Goal: Information Seeking & Learning: Learn about a topic

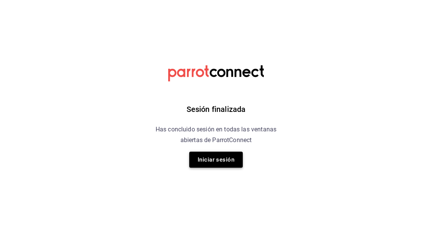
click at [211, 161] on button "Iniciar sesión" at bounding box center [215, 160] width 53 height 16
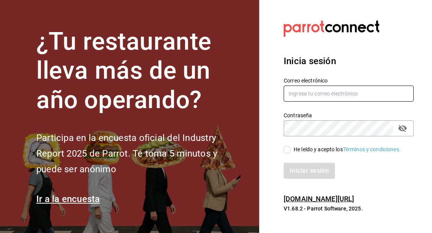
type input "ichikani.arcos@grupocosteno.com"
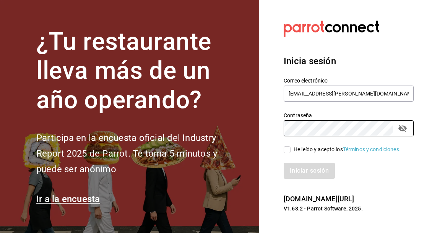
click at [286, 148] on input "He leído y acepto los Términos y condiciones." at bounding box center [286, 149] width 7 height 7
checkbox input "true"
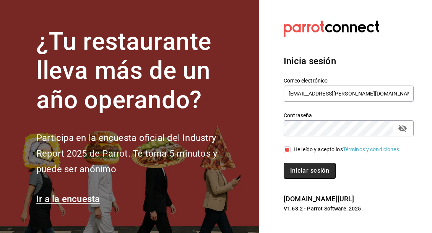
click at [302, 173] on button "Iniciar sesión" at bounding box center [309, 171] width 52 height 16
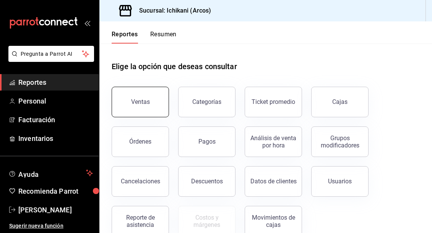
click at [139, 103] on div "Ventas" at bounding box center [140, 101] width 19 height 7
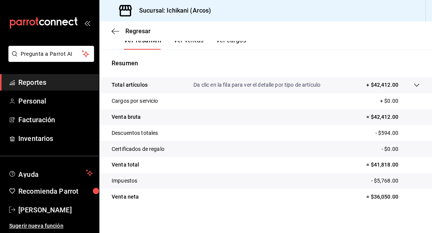
scroll to position [133, 0]
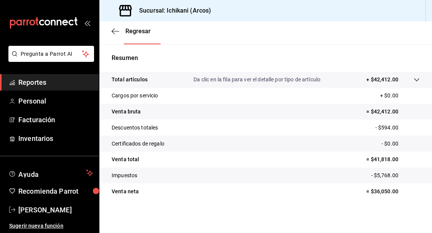
click at [416, 83] on div at bounding box center [408, 80] width 21 height 8
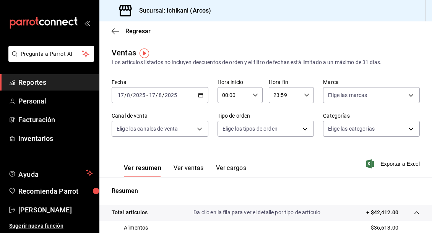
scroll to position [0, 0]
click at [193, 164] on div "Ver resumen Ver ventas Ver cargos" at bounding box center [179, 166] width 134 height 22
click at [186, 169] on button "Ver ventas" at bounding box center [188, 170] width 30 height 13
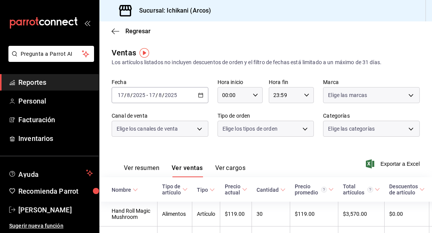
click at [197, 146] on div "Ver resumen Ver ventas Ver cargos Exportar a Excel" at bounding box center [265, 161] width 332 height 31
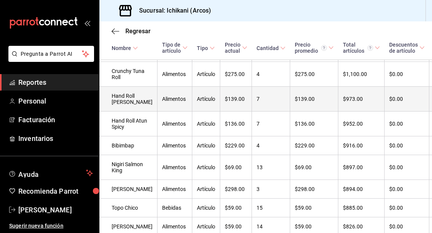
scroll to position [346, 0]
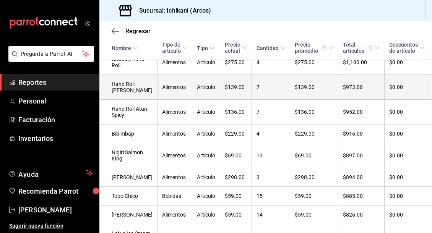
click at [197, 125] on td "Artículo" at bounding box center [206, 112] width 28 height 25
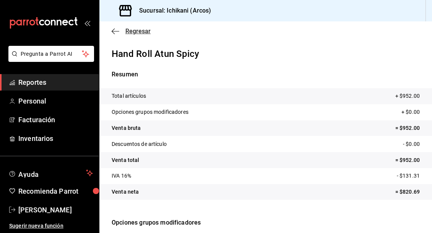
click at [114, 29] on icon "button" at bounding box center [113, 31] width 3 height 6
click at [136, 29] on span "Regresar" at bounding box center [137, 31] width 25 height 7
click at [136, 32] on span "Regresar" at bounding box center [137, 31] width 25 height 7
click at [133, 29] on span "Regresar" at bounding box center [137, 31] width 25 height 7
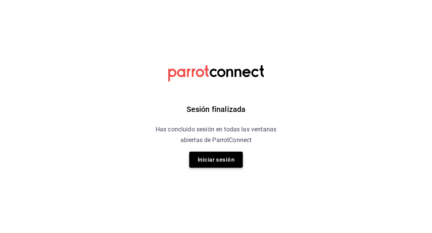
click at [218, 161] on button "Iniciar sesión" at bounding box center [215, 160] width 53 height 16
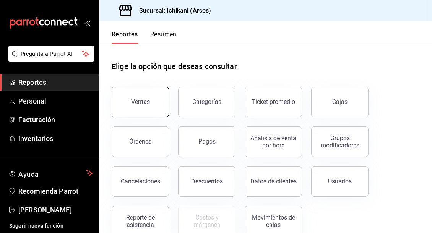
click at [149, 98] on button "Ventas" at bounding box center [140, 102] width 57 height 31
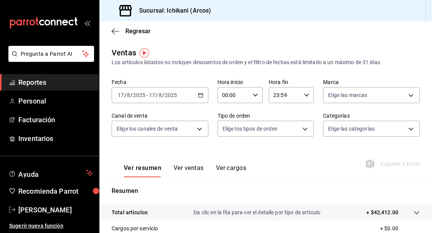
click at [191, 167] on button "Ver ventas" at bounding box center [188, 170] width 30 height 13
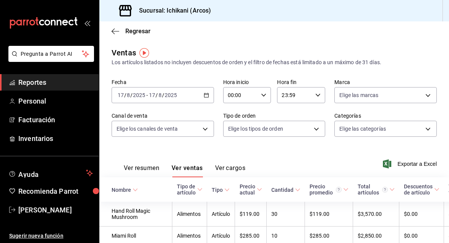
click at [206, 94] on icon "button" at bounding box center [206, 94] width 5 height 5
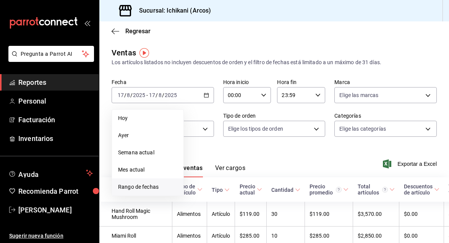
click at [153, 186] on span "Rango de fechas" at bounding box center [147, 187] width 59 height 8
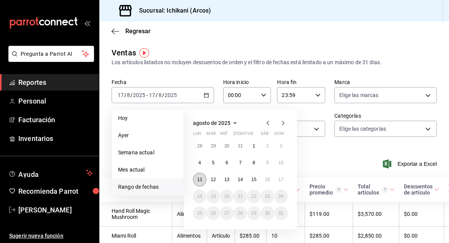
click at [202, 181] on button "11" at bounding box center [199, 180] width 13 height 14
click at [279, 180] on abbr "17" at bounding box center [281, 179] width 5 height 5
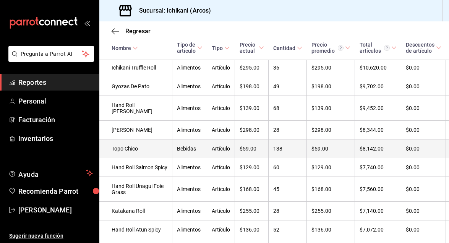
scroll to position [326, 0]
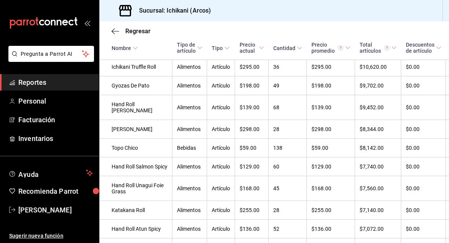
click at [134, 45] on icon at bounding box center [135, 47] width 5 height 5
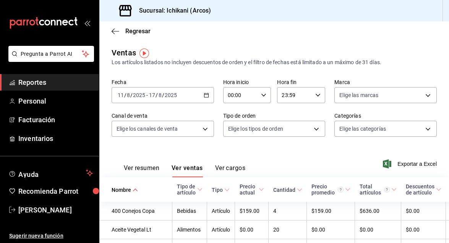
scroll to position [0, 0]
click at [134, 189] on icon at bounding box center [135, 189] width 5 height 5
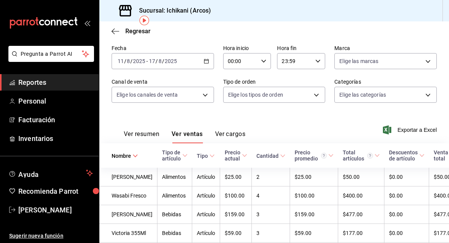
scroll to position [35, 0]
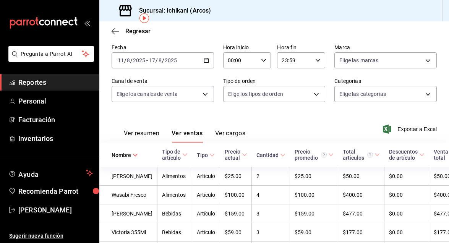
click at [182, 154] on icon at bounding box center [184, 154] width 5 height 5
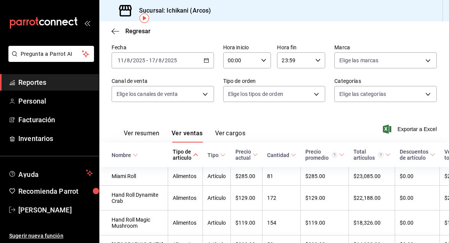
click at [193, 154] on icon at bounding box center [195, 154] width 5 height 5
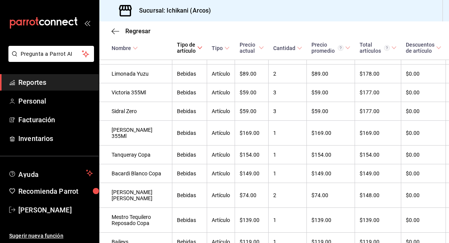
scroll to position [1614, 0]
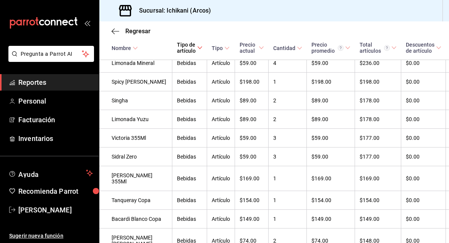
click at [52, 84] on span "Reportes" at bounding box center [55, 82] width 74 height 10
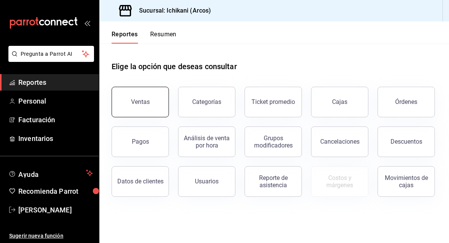
click at [144, 107] on button "Ventas" at bounding box center [140, 102] width 57 height 31
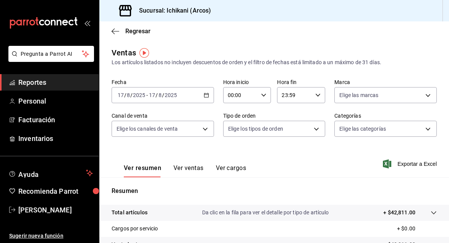
click at [206, 94] on icon "button" at bounding box center [206, 94] width 5 height 5
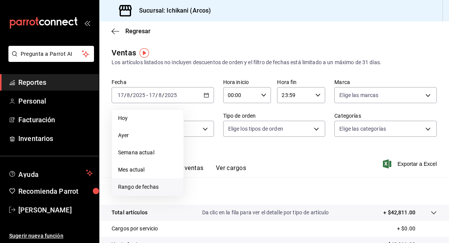
click at [158, 186] on span "Rango de fechas" at bounding box center [147, 187] width 59 height 8
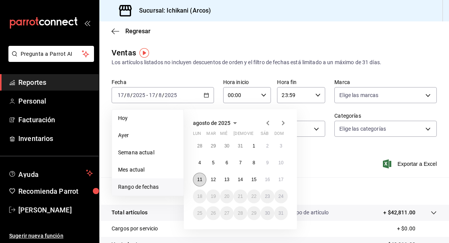
click at [201, 175] on button "11" at bounding box center [199, 180] width 13 height 14
click at [281, 178] on abbr "17" at bounding box center [281, 179] width 5 height 5
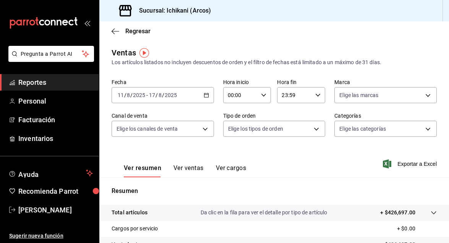
click at [185, 166] on button "Ver ventas" at bounding box center [188, 170] width 30 height 13
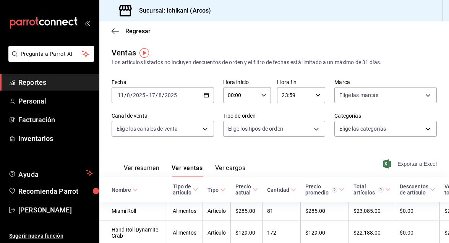
click at [411, 162] on span "Exportar a Excel" at bounding box center [410, 163] width 52 height 9
click at [53, 81] on span "Reportes" at bounding box center [55, 82] width 74 height 10
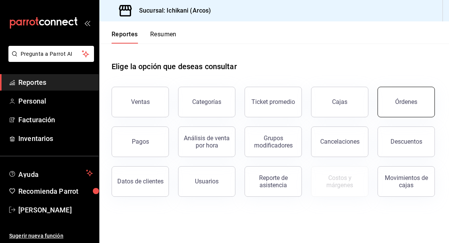
click at [397, 102] on div "Órdenes" at bounding box center [406, 101] width 22 height 7
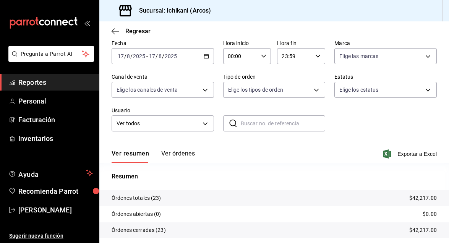
scroll to position [29, 0]
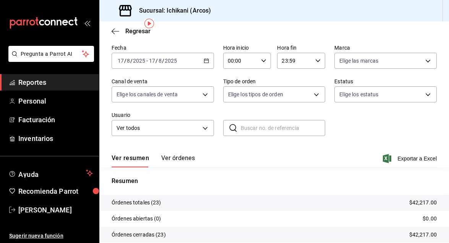
click at [58, 85] on span "Reportes" at bounding box center [55, 82] width 74 height 10
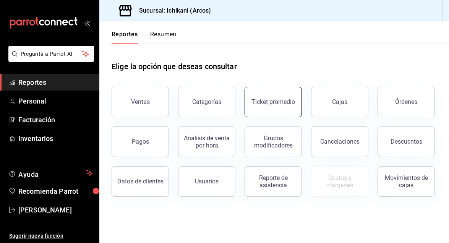
click at [275, 104] on div "Ticket promedio" at bounding box center [273, 101] width 44 height 7
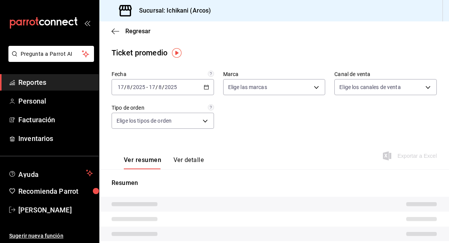
type input "5b36b593-4404-40a8-ab52-4e9fd09f90e2"
type input "PARROT,UBER_EATS,RAPPI,DIDI_FOOD,ONLINE"
type input "3f29f97d-eb6b-4f7f-81e9-2a2681b2c391,9aefaf5f-9703-4eeb-b645-eea16135de7e,EXTER…"
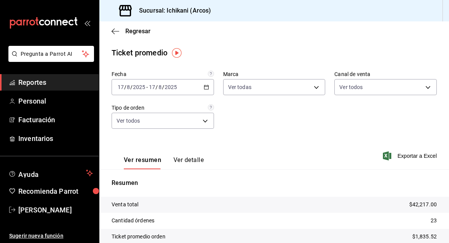
click at [207, 85] on icon "button" at bounding box center [206, 86] width 5 height 5
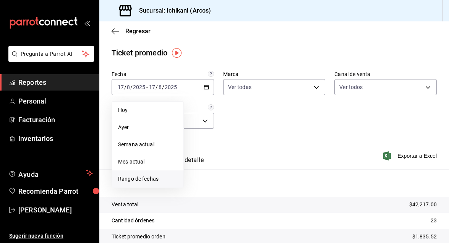
click at [153, 178] on span "Rango de fechas" at bounding box center [147, 179] width 59 height 8
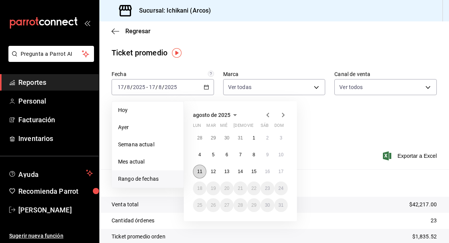
click at [198, 172] on abbr "11" at bounding box center [199, 171] width 5 height 5
click at [285, 169] on button "17" at bounding box center [280, 172] width 13 height 14
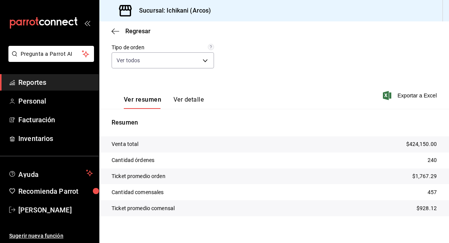
scroll to position [62, 0]
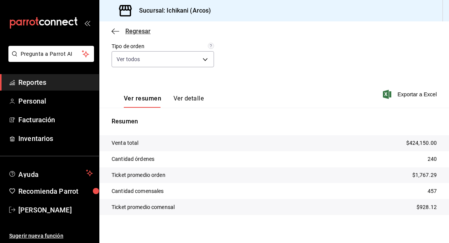
click at [123, 31] on span "Regresar" at bounding box center [131, 31] width 39 height 7
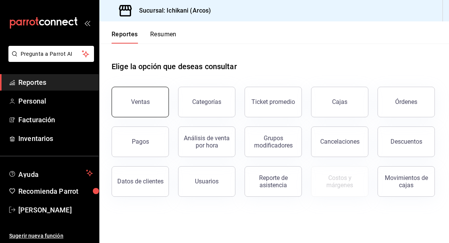
click at [152, 113] on button "Ventas" at bounding box center [140, 102] width 57 height 31
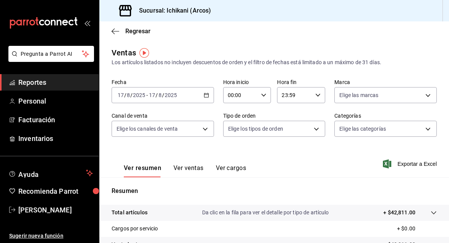
click at [207, 95] on \(Stroke\) "button" at bounding box center [206, 94] width 4 height 0
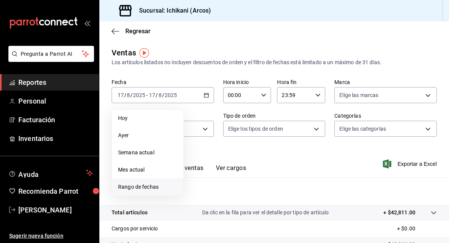
click at [158, 181] on li "Rango de fechas" at bounding box center [147, 186] width 71 height 17
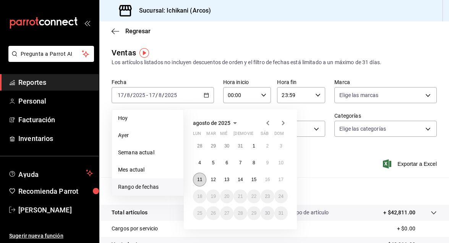
click at [197, 181] on button "11" at bounding box center [199, 180] width 13 height 14
click at [283, 178] on abbr "17" at bounding box center [281, 179] width 5 height 5
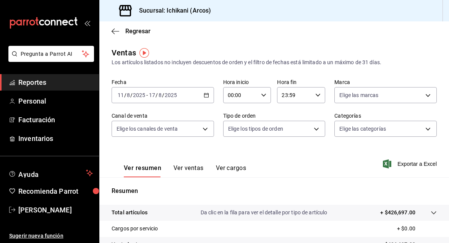
click at [186, 168] on button "Ver ventas" at bounding box center [188, 170] width 30 height 13
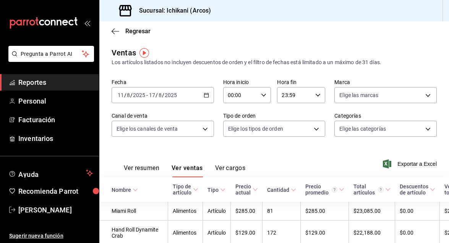
click at [142, 170] on button "Ver resumen" at bounding box center [142, 170] width 36 height 13
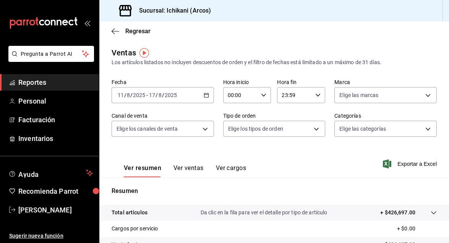
click at [207, 94] on icon "button" at bounding box center [206, 94] width 5 height 5
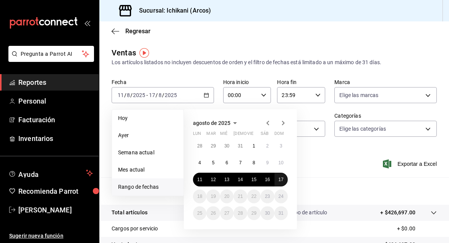
click at [281, 182] on abbr "17" at bounding box center [281, 179] width 5 height 5
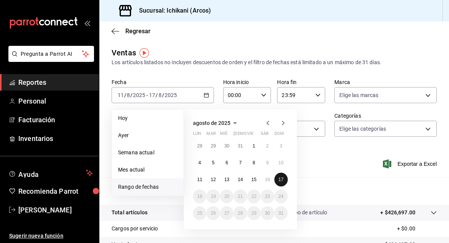
click at [281, 182] on abbr "17" at bounding box center [281, 179] width 5 height 5
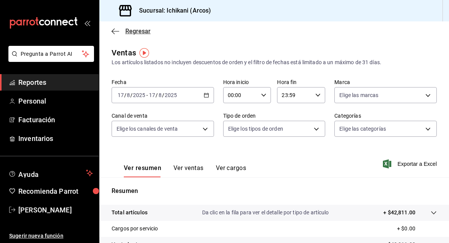
click at [128, 31] on span "Regresar" at bounding box center [137, 31] width 25 height 7
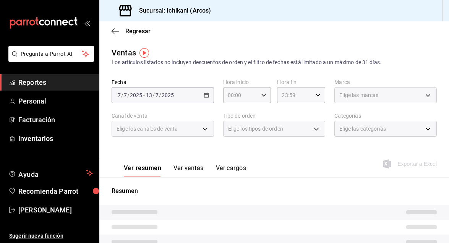
click at [61, 83] on span "Reportes" at bounding box center [55, 82] width 74 height 10
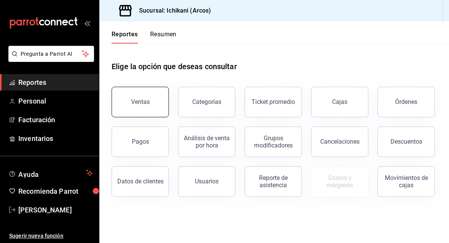
click at [154, 97] on button "Ventas" at bounding box center [140, 102] width 57 height 31
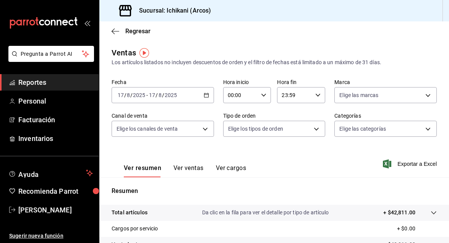
click at [207, 94] on icon "button" at bounding box center [206, 94] width 5 height 5
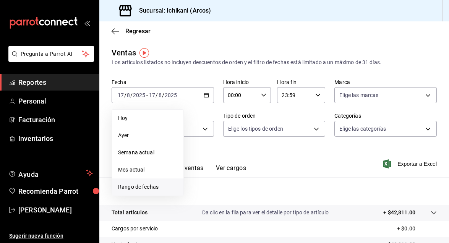
click at [153, 185] on span "Rango de fechas" at bounding box center [147, 187] width 59 height 8
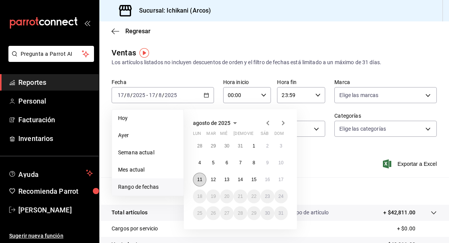
click at [196, 178] on button "11" at bounding box center [199, 180] width 13 height 14
click at [283, 181] on abbr "17" at bounding box center [281, 179] width 5 height 5
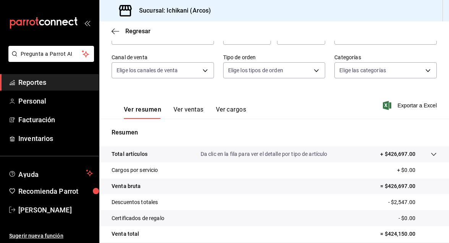
scroll to position [44, 0]
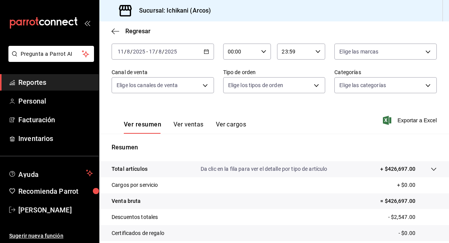
click at [188, 123] on button "Ver ventas" at bounding box center [188, 127] width 30 height 13
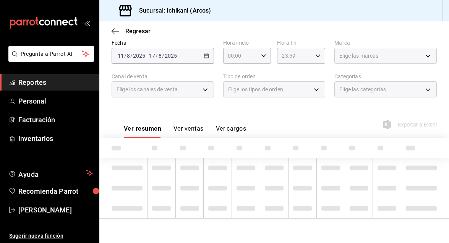
scroll to position [39, 0]
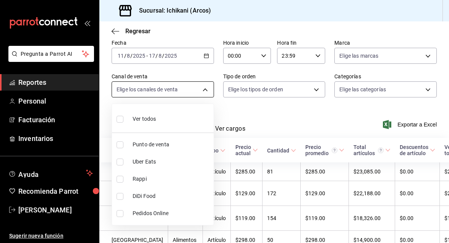
click at [204, 88] on body "Pregunta a Parrot AI Reportes Personal Facturación Inventarios Ayuda Recomienda…" at bounding box center [224, 121] width 449 height 243
click at [205, 87] on div at bounding box center [224, 121] width 449 height 243
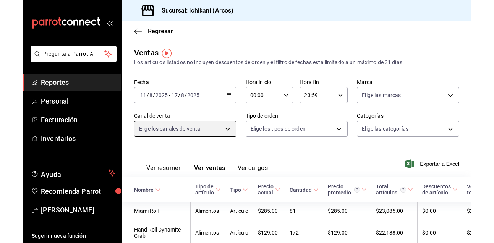
scroll to position [0, 0]
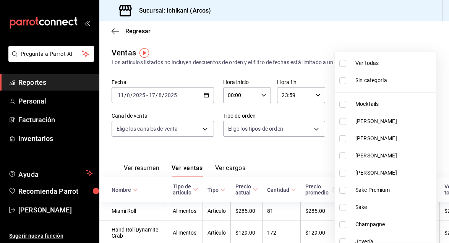
click at [385, 130] on body "Pregunta a Parrot AI Reportes Personal Facturación Inventarios Ayuda Recomienda…" at bounding box center [224, 121] width 449 height 243
click at [308, 154] on div at bounding box center [224, 121] width 449 height 243
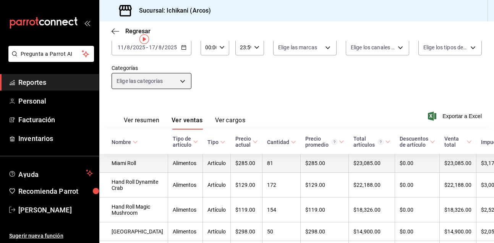
scroll to position [55, 0]
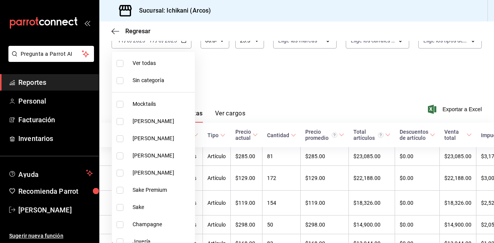
click at [181, 77] on body "Pregunta a Parrot AI Reportes Personal Facturación Inventarios Ayuda Recomienda…" at bounding box center [247, 121] width 494 height 243
click at [123, 107] on label at bounding box center [122, 104] width 10 height 7
click at [123, 107] on input "checkbox" at bounding box center [120, 104] width 7 height 7
checkbox input "false"
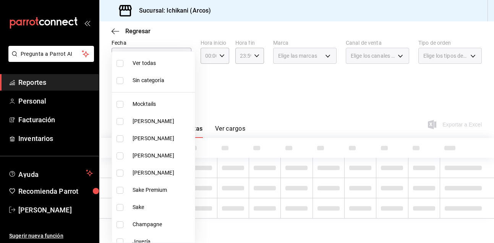
scroll to position [39, 0]
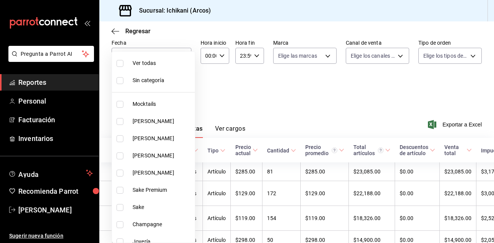
click at [120, 104] on input "checkbox" at bounding box center [120, 104] width 7 height 7
checkbox input "true"
type input "082e5db2-b2e4-4ea4-81ab-d0dab4d15ad6"
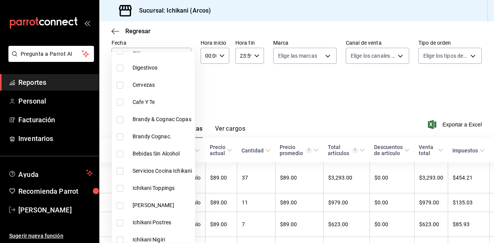
scroll to position [467, 0]
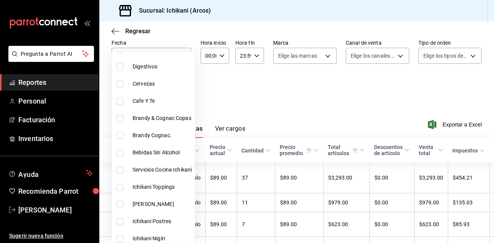
click at [120, 100] on input "checkbox" at bounding box center [120, 101] width 7 height 7
checkbox input "true"
type input "082e5db2-b2e4-4ea4-81ab-d0dab4d15ad6,60cbf6a9-471b-4a76-abb5-2d37da65842f"
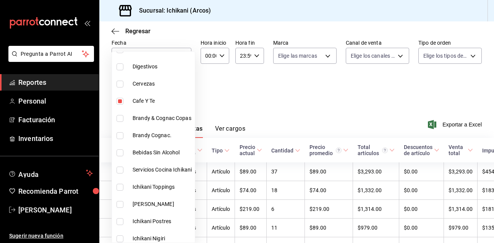
scroll to position [504, 0]
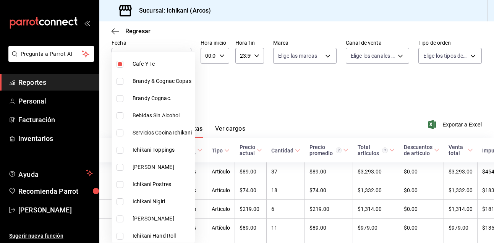
click at [121, 117] on input "checkbox" at bounding box center [120, 115] width 7 height 7
checkbox input "true"
type input "082e5db2-b2e4-4ea4-81ab-d0dab4d15ad6,60cbf6a9-471b-4a76-abb5-2d37da65842f,5768b…"
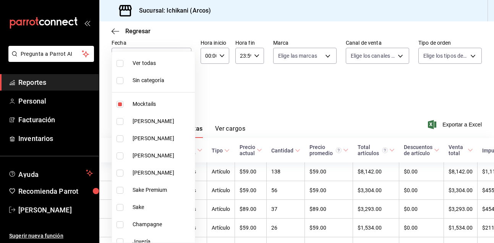
click at [239, 86] on div at bounding box center [247, 121] width 494 height 243
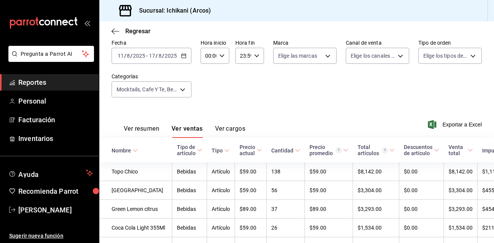
click at [142, 128] on button "Ver resumen" at bounding box center [142, 131] width 36 height 13
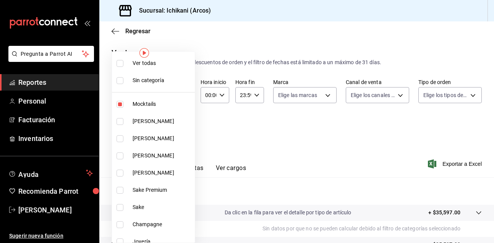
click at [181, 134] on body "Pregunta a Parrot AI Reportes Personal Facturación Inventarios Ayuda Recomienda…" at bounding box center [247, 121] width 494 height 243
click at [121, 64] on input "checkbox" at bounding box center [120, 63] width 7 height 7
checkbox input "true"
type input "082e5db2-b2e4-4ea4-81ab-d0dab4d15ad6,1675a30c-ad4c-4004-bd69-306a5eee9bbe,0b9f1…"
checkbox input "true"
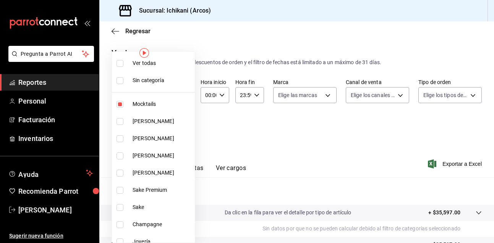
checkbox input "true"
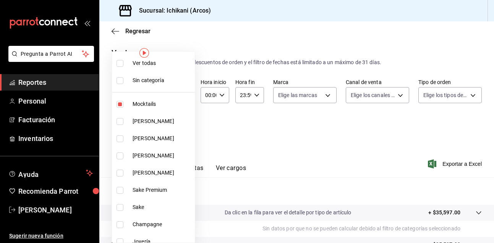
checkbox input "true"
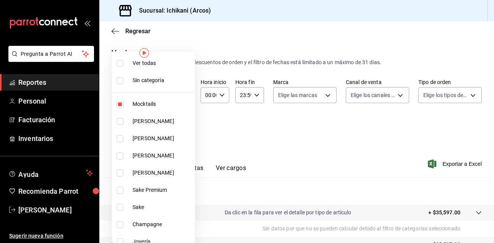
checkbox input "true"
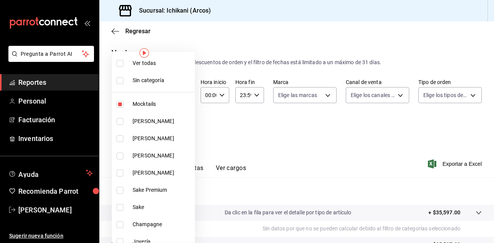
checkbox input "true"
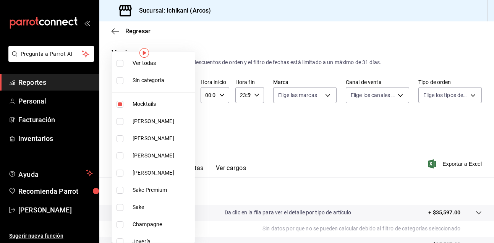
checkbox input "true"
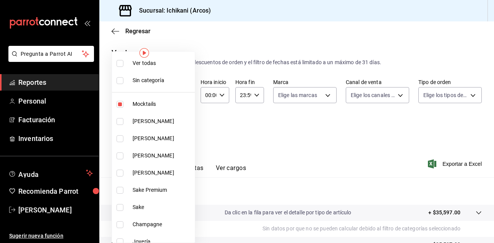
checkbox input "true"
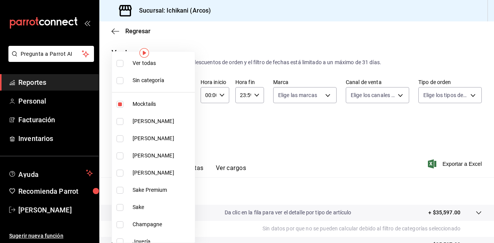
checkbox input "true"
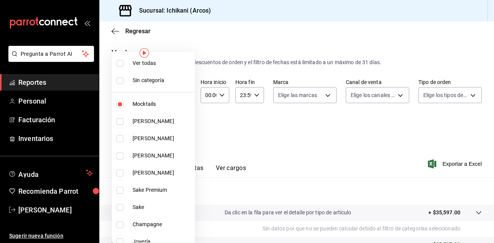
checkbox input "true"
click at [121, 64] on input "checkbox" at bounding box center [120, 63] width 7 height 7
checkbox input "false"
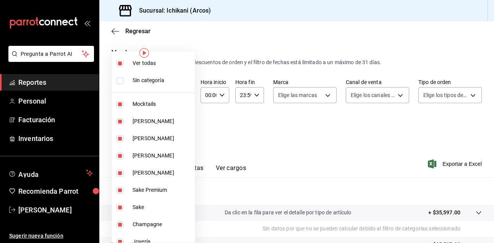
checkbox input "false"
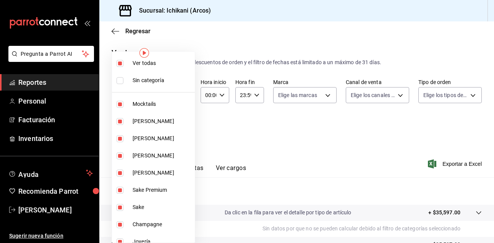
checkbox input "false"
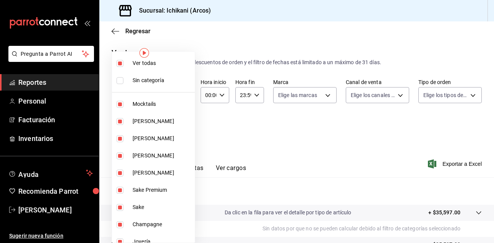
checkbox input "false"
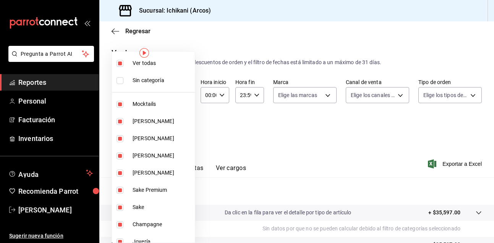
checkbox input "false"
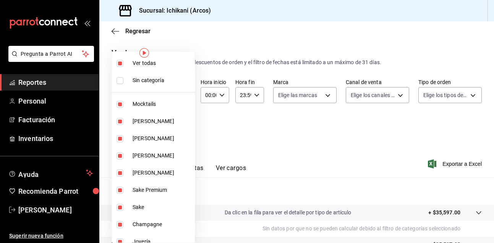
checkbox input "false"
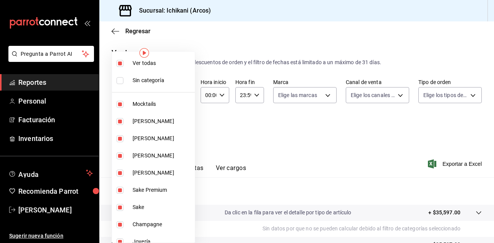
checkbox input "false"
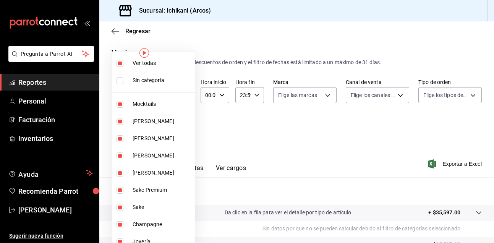
checkbox input "false"
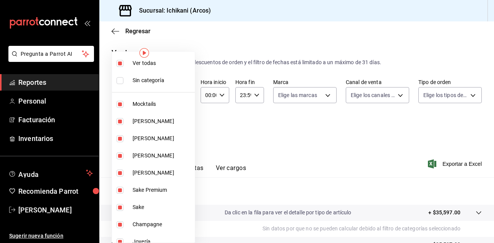
checkbox input "false"
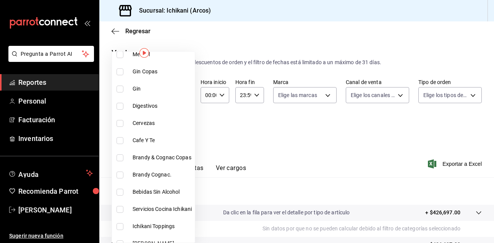
scroll to position [428, 0]
click at [119, 125] on input "checkbox" at bounding box center [120, 123] width 7 height 7
checkbox input "true"
type input "edbd5797-af89-46e4-a5ff-d72367cc8924"
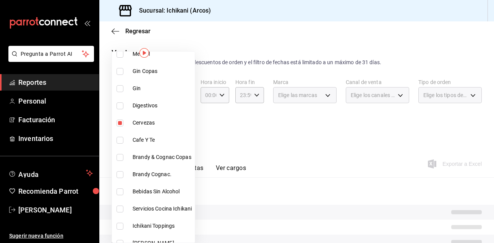
click at [268, 132] on div at bounding box center [247, 121] width 494 height 243
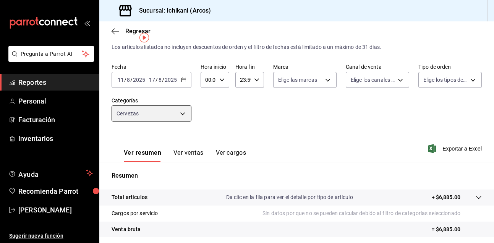
scroll to position [10, 0]
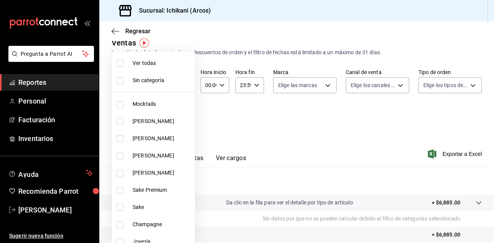
click at [181, 118] on body "Pregunta a Parrot AI Reportes Personal Facturación Inventarios Ayuda Recomienda…" at bounding box center [247, 121] width 494 height 243
click at [123, 64] on label at bounding box center [122, 63] width 10 height 7
click at [123, 64] on input "checkbox" at bounding box center [120, 63] width 7 height 7
checkbox input "false"
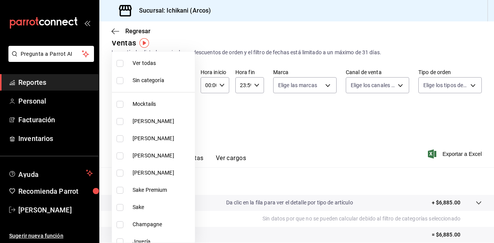
checkbox input "false"
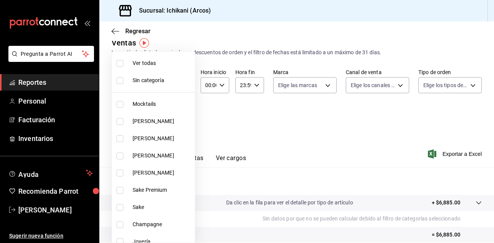
checkbox input "false"
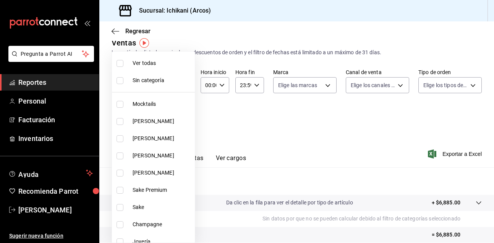
checkbox input "false"
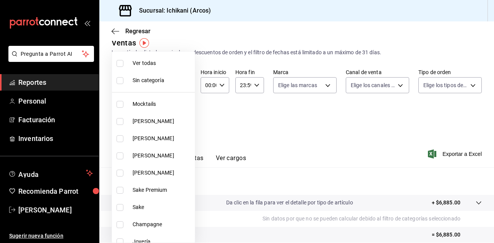
checkbox input "false"
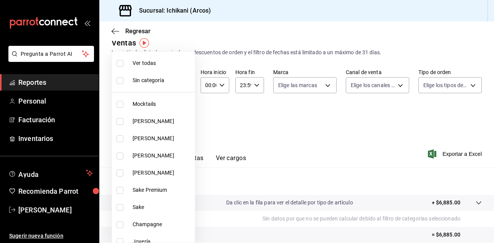
checkbox input "false"
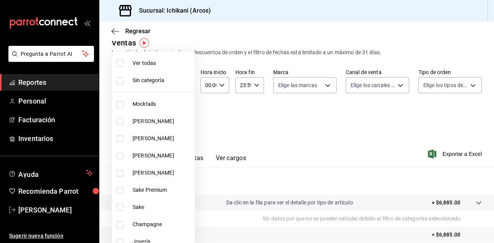
checkbox input "false"
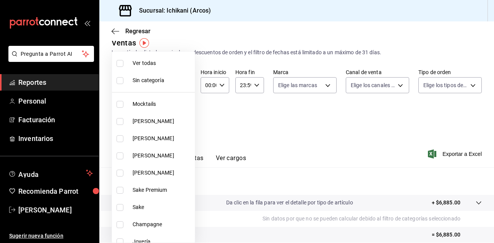
checkbox input "false"
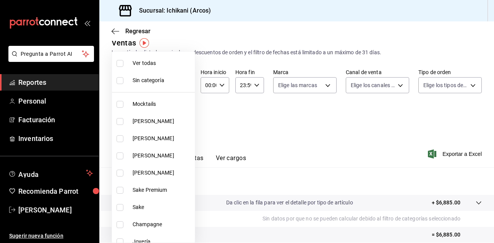
checkbox input "false"
click at [120, 62] on input "checkbox" at bounding box center [120, 63] width 7 height 7
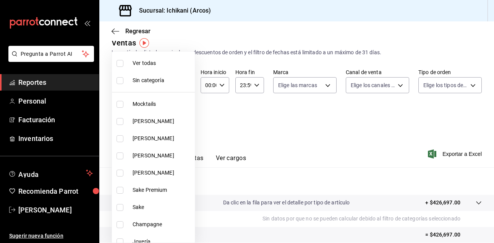
checkbox input "true"
type input "082e5db2-b2e4-4ea4-81ab-d0dab4d15ad6,1675a30c-ad4c-4004-bd69-306a5eee9bbe,0b9f1…"
checkbox input "true"
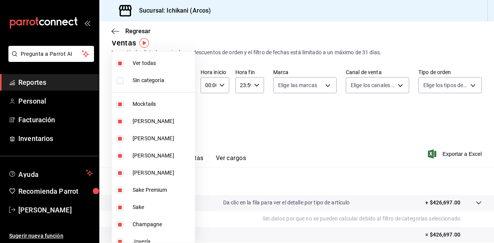
checkbox input "true"
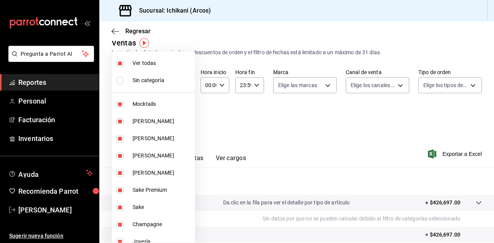
checkbox input "true"
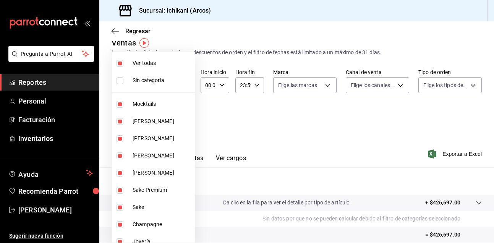
checkbox input "true"
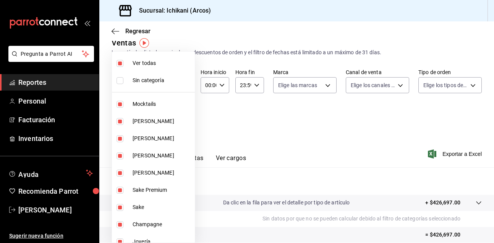
checkbox input "true"
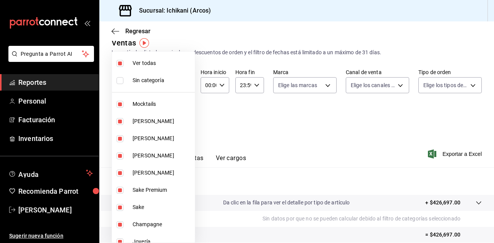
checkbox input "true"
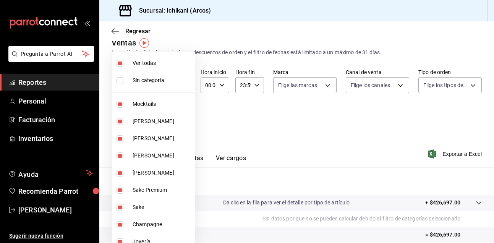
checkbox input "true"
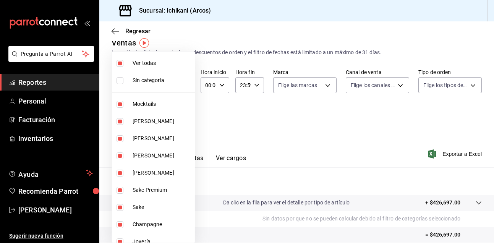
checkbox input "true"
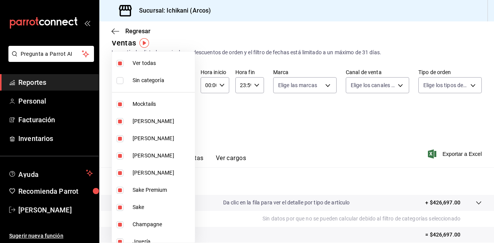
checkbox input "true"
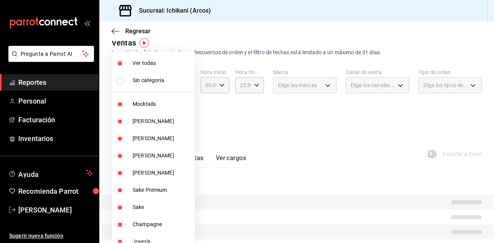
click at [120, 62] on input "checkbox" at bounding box center [120, 63] width 7 height 7
checkbox input "false"
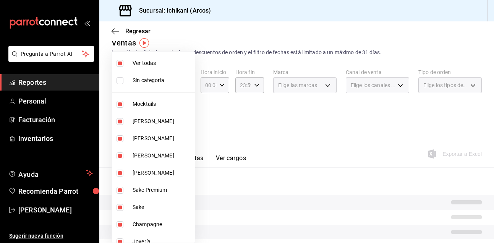
checkbox input "false"
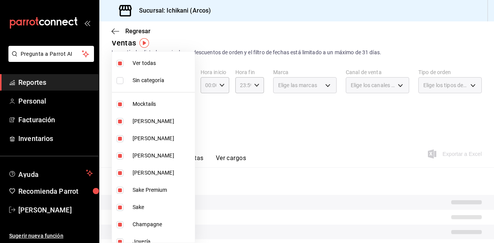
checkbox input "false"
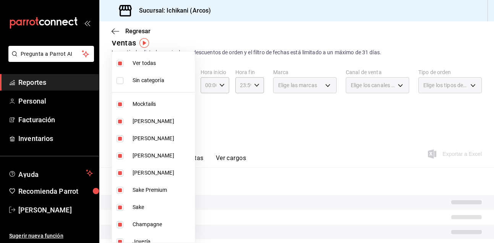
checkbox input "false"
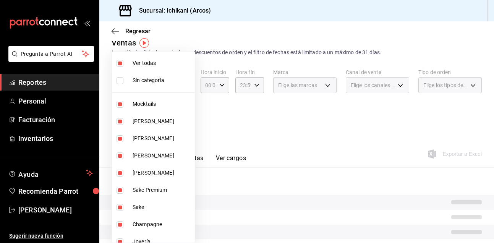
checkbox input "false"
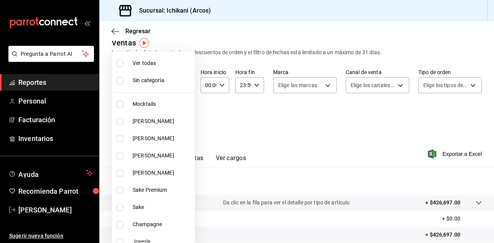
click at [120, 122] on input "checkbox" at bounding box center [120, 121] width 7 height 7
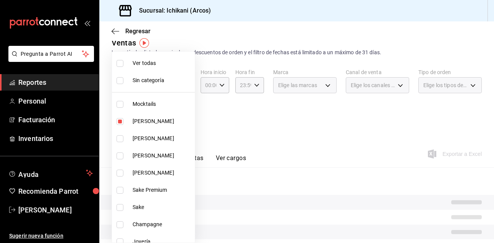
click at [119, 141] on input "checkbox" at bounding box center [120, 138] width 7 height 7
click at [120, 155] on input "checkbox" at bounding box center [120, 155] width 7 height 7
click at [121, 170] on input "checkbox" at bounding box center [120, 173] width 7 height 7
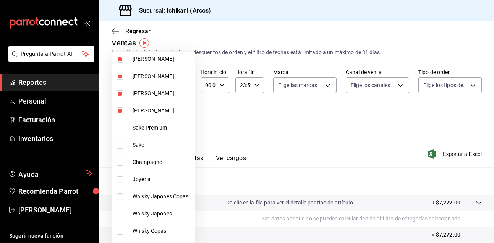
scroll to position [64, 0]
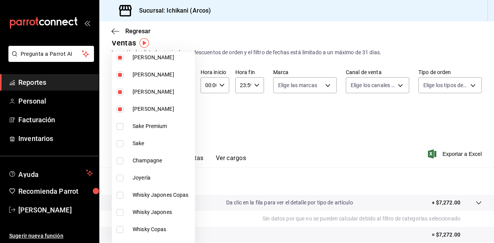
click at [121, 162] on input "checkbox" at bounding box center [120, 160] width 7 height 7
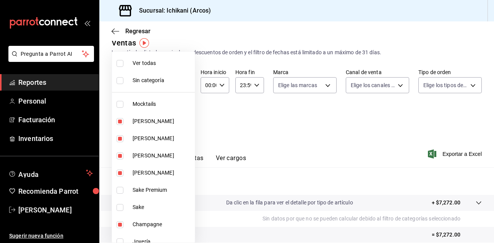
click at [267, 118] on div at bounding box center [247, 121] width 494 height 243
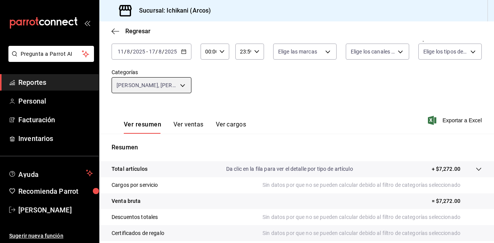
scroll to position [35, 0]
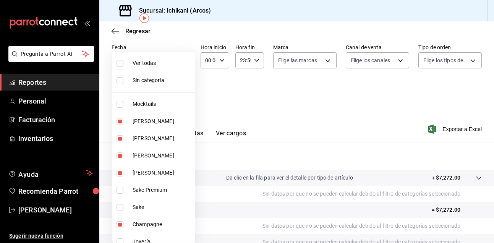
click at [183, 90] on body "Pregunta a Parrot AI Reportes Personal Facturación Inventarios Ayuda Recomienda…" at bounding box center [247, 121] width 494 height 243
click at [119, 62] on input "checkbox" at bounding box center [120, 63] width 7 height 7
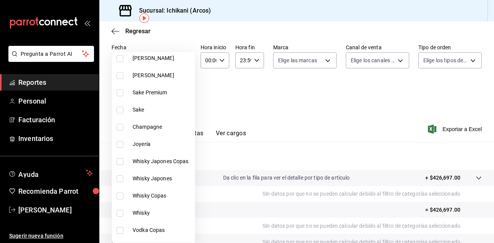
scroll to position [100, 0]
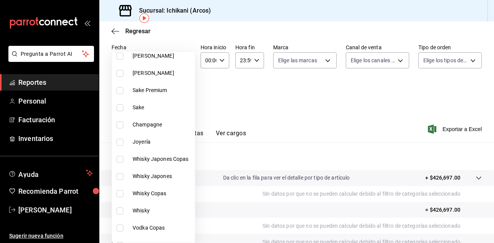
click at [120, 159] on input "checkbox" at bounding box center [120, 159] width 7 height 7
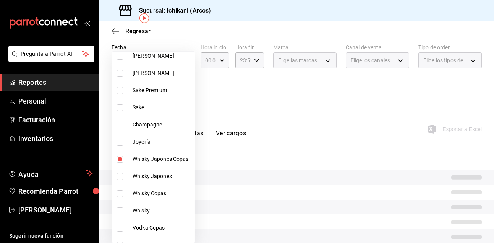
click at [120, 178] on input "checkbox" at bounding box center [120, 176] width 7 height 7
click at [120, 196] on input "checkbox" at bounding box center [120, 193] width 7 height 7
click at [121, 215] on li "Whisky" at bounding box center [153, 210] width 83 height 17
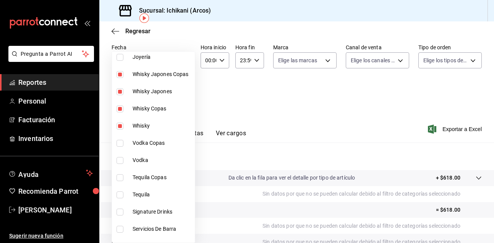
scroll to position [185, 0]
click at [119, 144] on input "checkbox" at bounding box center [120, 142] width 7 height 7
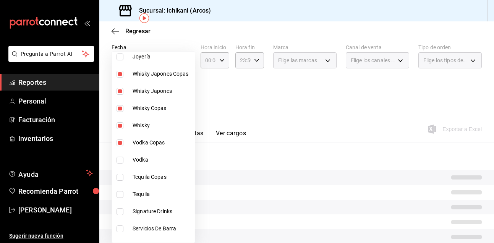
click at [120, 161] on input "checkbox" at bounding box center [120, 160] width 7 height 7
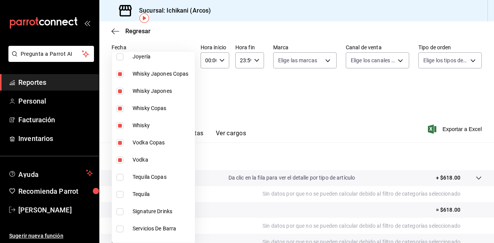
click at [121, 178] on input "checkbox" at bounding box center [120, 177] width 7 height 7
click at [121, 194] on input "checkbox" at bounding box center [120, 194] width 7 height 7
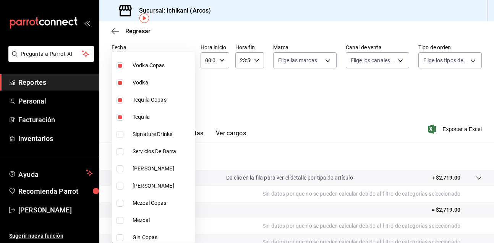
scroll to position [263, 0]
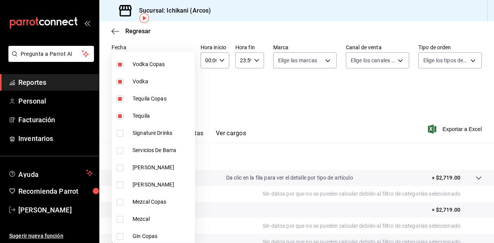
click at [121, 165] on input "checkbox" at bounding box center [120, 167] width 7 height 7
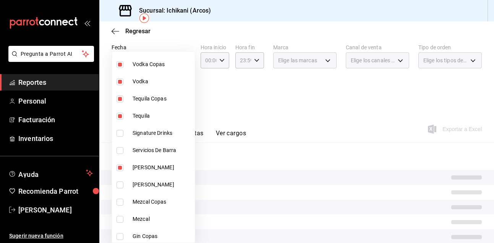
click at [120, 183] on input "checkbox" at bounding box center [120, 184] width 7 height 7
click at [120, 199] on input "checkbox" at bounding box center [120, 202] width 7 height 7
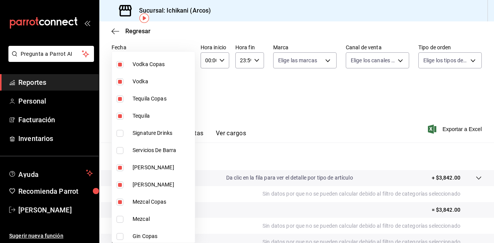
scroll to position [345, 0]
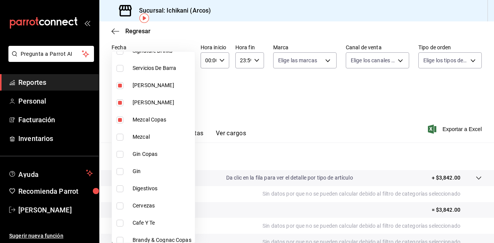
click at [119, 136] on input "checkbox" at bounding box center [120, 137] width 7 height 7
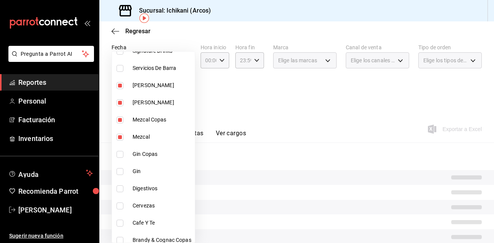
click at [120, 157] on input "checkbox" at bounding box center [120, 154] width 7 height 7
click at [120, 170] on input "checkbox" at bounding box center [120, 171] width 7 height 7
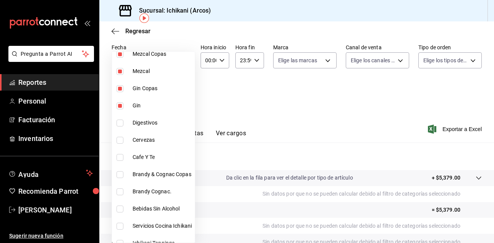
scroll to position [413, 0]
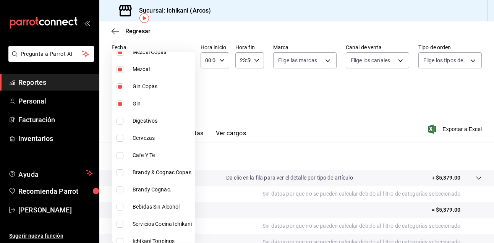
click at [121, 173] on input "checkbox" at bounding box center [120, 172] width 7 height 7
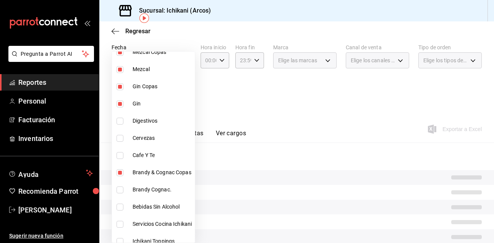
click at [122, 188] on input "checkbox" at bounding box center [120, 189] width 7 height 7
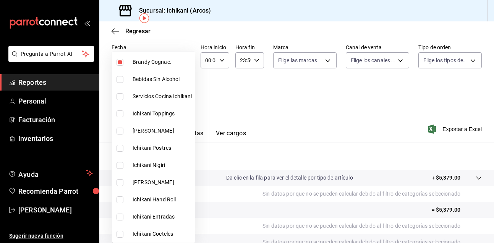
scroll to position [541, 0]
click at [296, 127] on div at bounding box center [247, 121] width 494 height 243
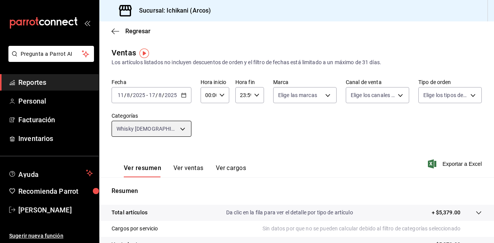
scroll to position [0, 0]
click at [180, 127] on body "Pregunta a Parrot AI Reportes Personal Facturación Inventarios Ayuda Recomienda…" at bounding box center [247, 121] width 494 height 243
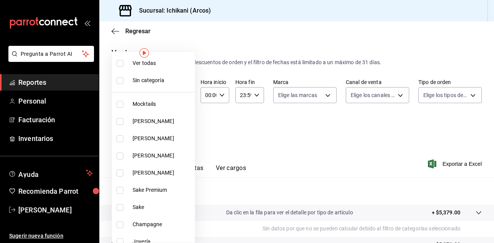
click at [122, 63] on input "checkbox" at bounding box center [120, 63] width 7 height 7
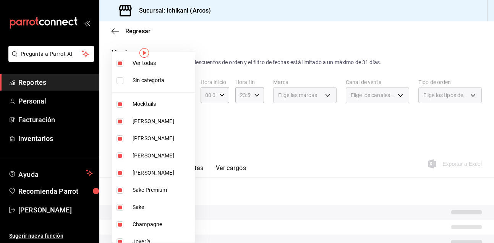
click at [122, 63] on input "checkbox" at bounding box center [120, 63] width 7 height 7
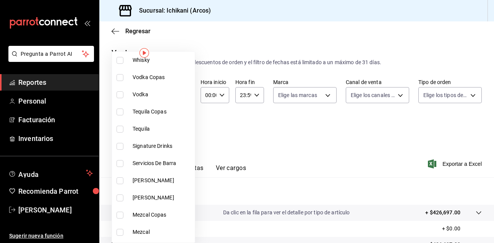
scroll to position [251, 0]
click at [120, 149] on li "Signature Drinks" at bounding box center [153, 145] width 83 height 17
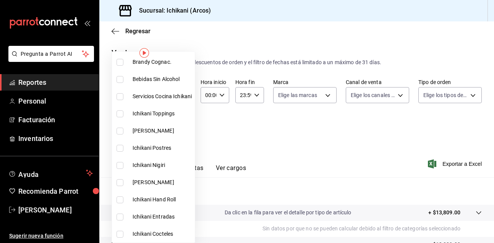
scroll to position [541, 0]
click at [120, 232] on input "checkbox" at bounding box center [120, 234] width 7 height 7
click at [288, 131] on div at bounding box center [247, 121] width 494 height 243
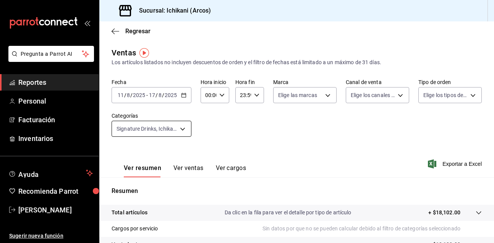
click at [183, 128] on body "Pregunta a Parrot AI Reportes Personal Facturación Inventarios Ayuda Recomienda…" at bounding box center [247, 121] width 494 height 243
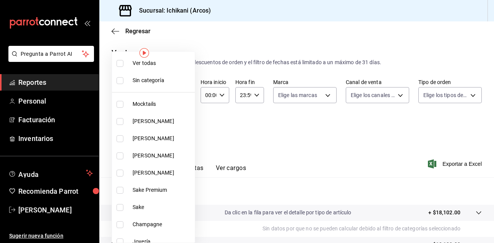
click at [122, 63] on input "checkbox" at bounding box center [120, 63] width 7 height 7
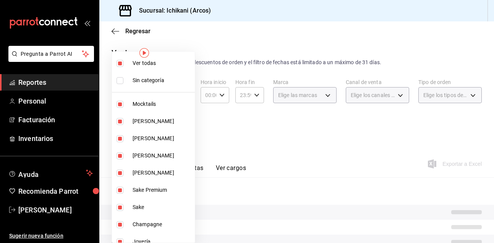
click at [120, 63] on input "checkbox" at bounding box center [120, 63] width 7 height 7
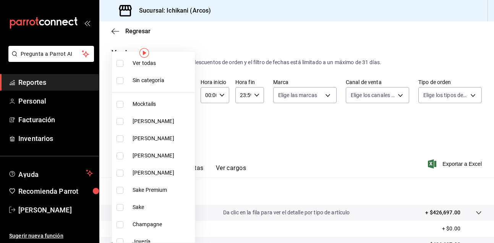
click at [121, 190] on input "checkbox" at bounding box center [120, 190] width 7 height 7
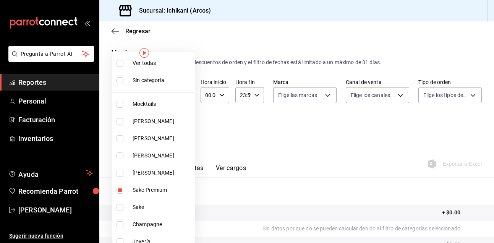
click at [118, 206] on input "checkbox" at bounding box center [120, 207] width 7 height 7
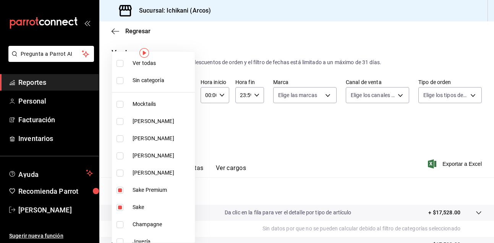
click at [278, 138] on div at bounding box center [247, 121] width 494 height 243
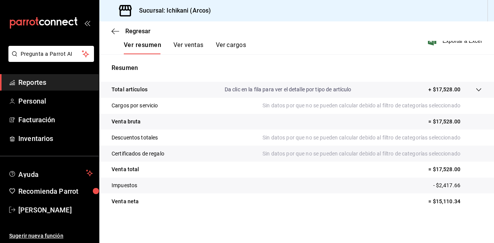
scroll to position [123, 0]
